Goal: Task Accomplishment & Management: Use online tool/utility

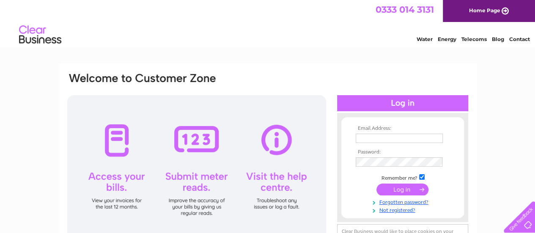
type input "info@onelounge.co.uk"
click at [400, 189] on input "submit" at bounding box center [403, 190] width 52 height 12
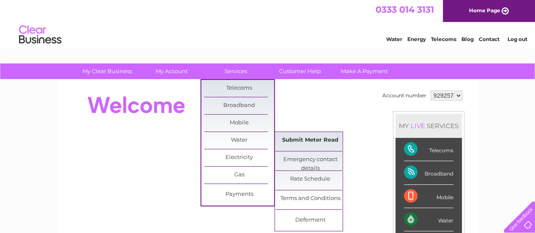
click at [314, 141] on link "Submit Meter Read" at bounding box center [310, 140] width 70 height 17
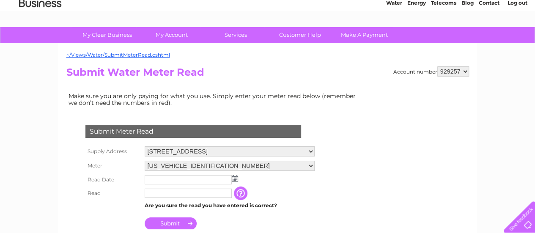
scroll to position [42, 0]
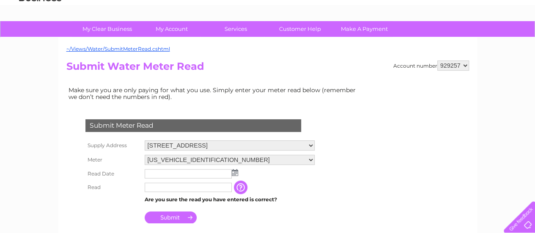
click at [234, 172] on img at bounding box center [235, 172] width 6 height 7
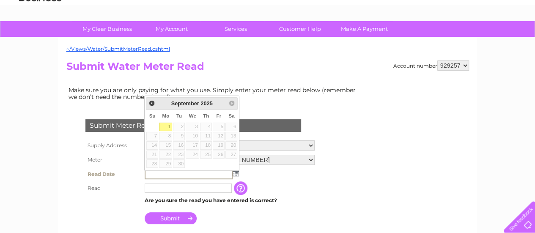
click at [168, 125] on link "1" at bounding box center [165, 127] width 13 height 8
type input "2025/09/01"
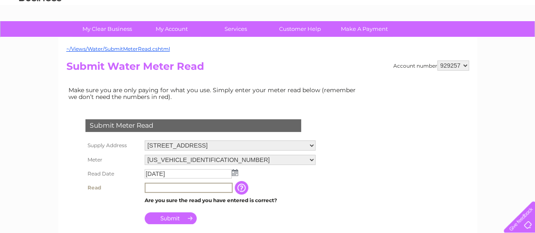
click at [163, 184] on input "text" at bounding box center [189, 188] width 88 height 10
type input "00954"
click at [175, 215] on input "Submit" at bounding box center [171, 218] width 52 height 12
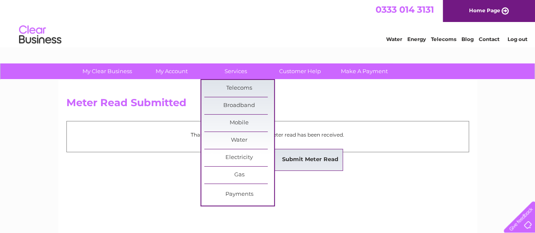
click at [306, 157] on link "Submit Meter Read" at bounding box center [310, 159] width 70 height 17
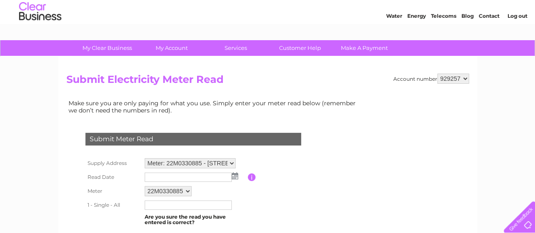
scroll to position [42, 0]
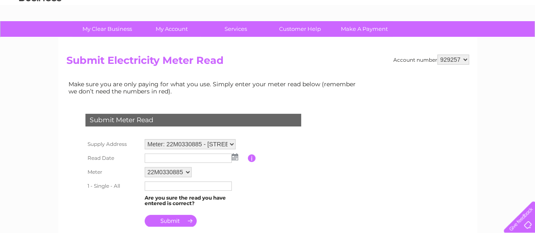
click at [235, 157] on img at bounding box center [235, 157] width 6 height 7
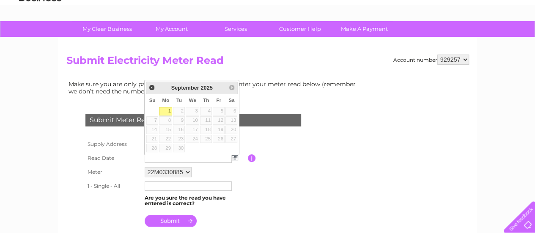
click at [170, 110] on link "1" at bounding box center [165, 111] width 13 height 8
type input "2025/09/01"
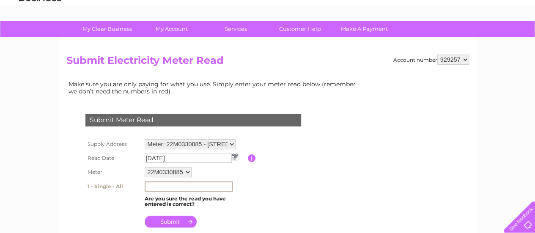
click at [162, 188] on input "text" at bounding box center [189, 187] width 88 height 10
type input "27476"
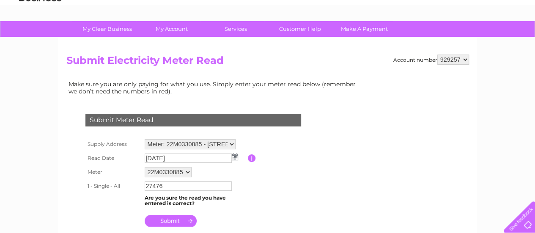
click at [168, 220] on input "submit" at bounding box center [171, 221] width 52 height 12
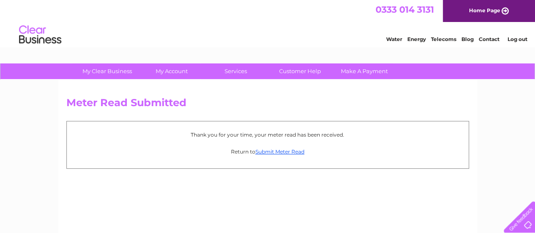
click at [518, 39] on link "Log out" at bounding box center [517, 39] width 20 height 6
